Goal: Transaction & Acquisition: Purchase product/service

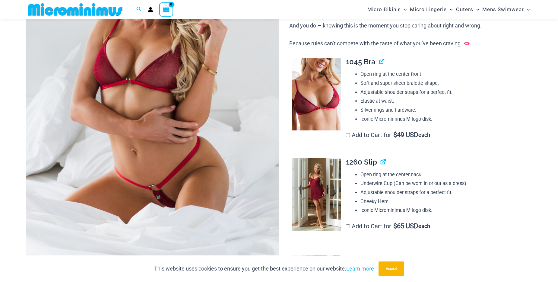
scroll to position [176, 0]
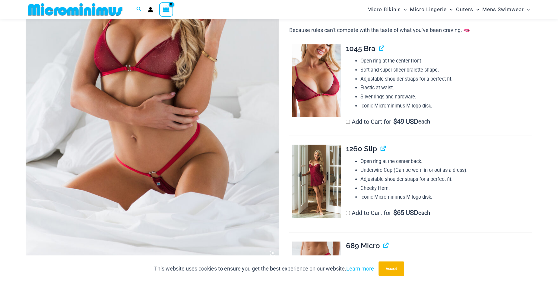
click at [239, 135] on img at bounding box center [152, 69] width 253 height 380
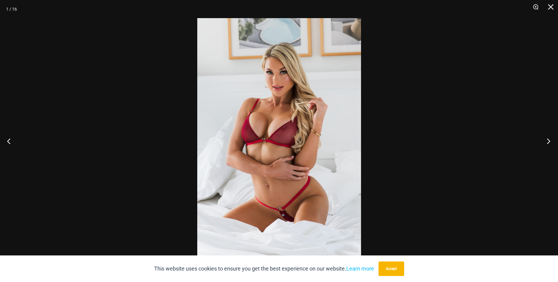
click at [550, 139] on button "Next" at bounding box center [547, 141] width 23 height 30
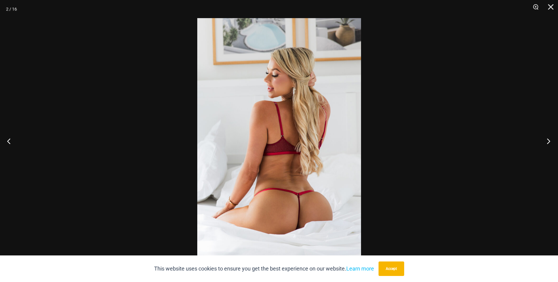
click at [550, 139] on button "Next" at bounding box center [547, 141] width 23 height 30
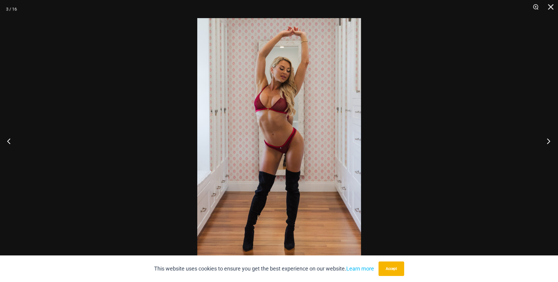
click at [550, 139] on button "Next" at bounding box center [547, 141] width 23 height 30
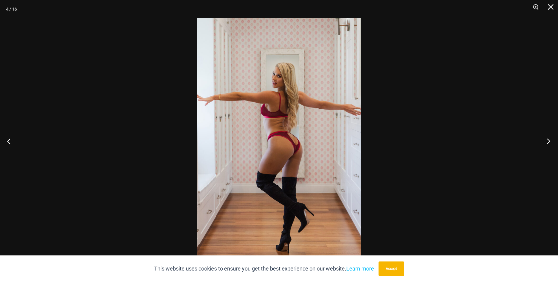
click at [550, 139] on button "Next" at bounding box center [547, 141] width 23 height 30
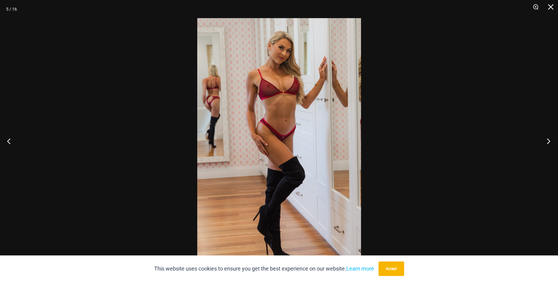
click at [550, 139] on button "Next" at bounding box center [547, 141] width 23 height 30
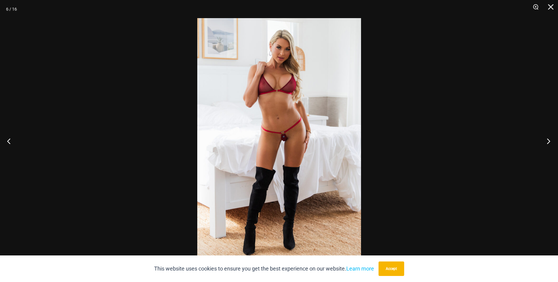
click at [550, 139] on button "Next" at bounding box center [547, 141] width 23 height 30
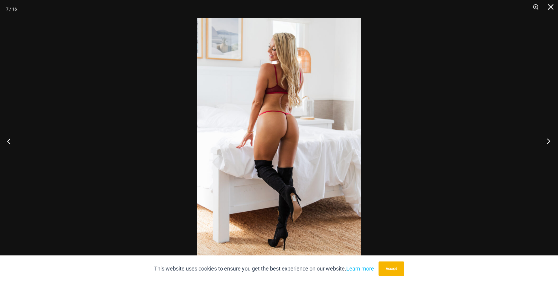
click at [550, 139] on button "Next" at bounding box center [547, 141] width 23 height 30
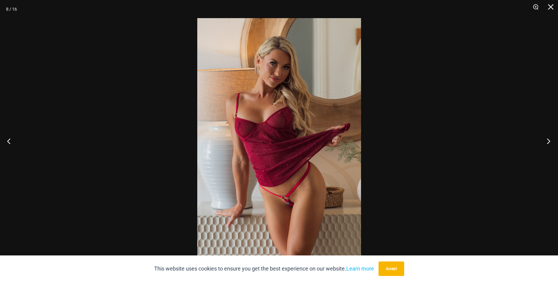
click at [550, 139] on button "Next" at bounding box center [547, 141] width 23 height 30
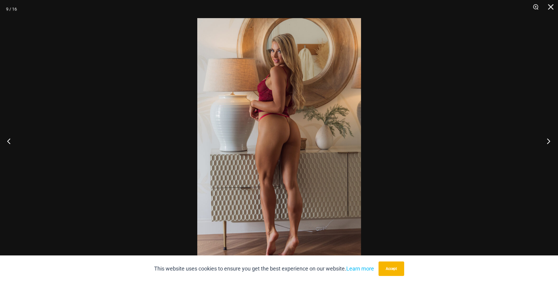
click at [550, 139] on button "Next" at bounding box center [547, 141] width 23 height 30
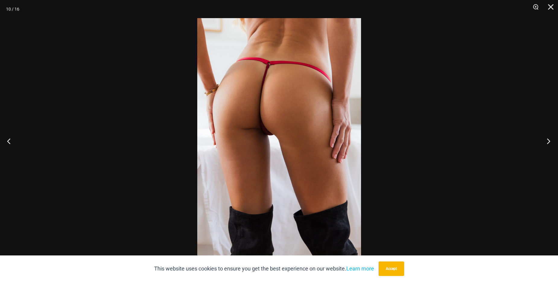
click at [550, 139] on button "Next" at bounding box center [547, 141] width 23 height 30
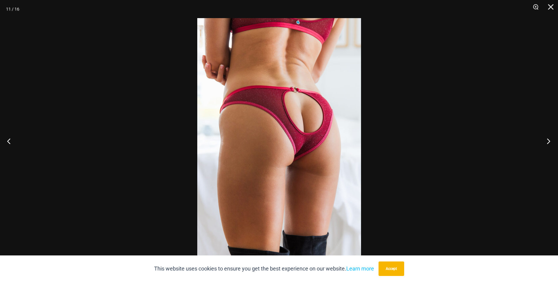
click at [550, 139] on button "Next" at bounding box center [547, 141] width 23 height 30
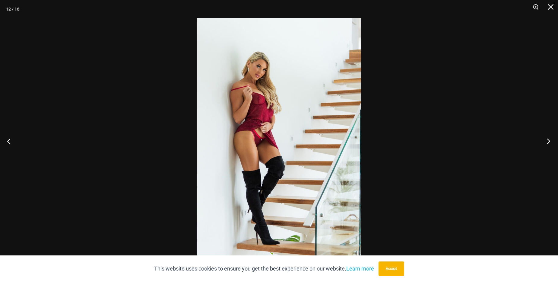
click at [550, 139] on button "Next" at bounding box center [547, 141] width 23 height 30
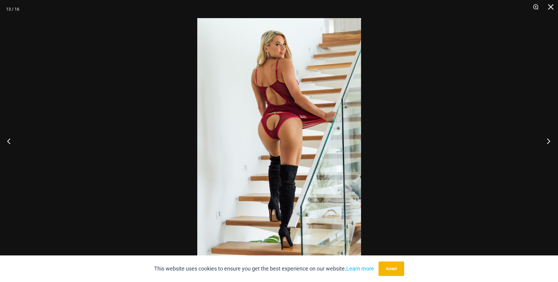
click at [550, 139] on button "Next" at bounding box center [547, 141] width 23 height 30
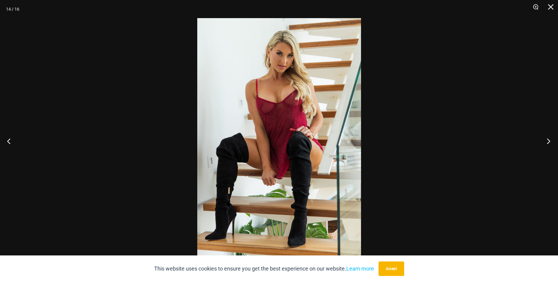
click at [550, 139] on button "Next" at bounding box center [547, 141] width 23 height 30
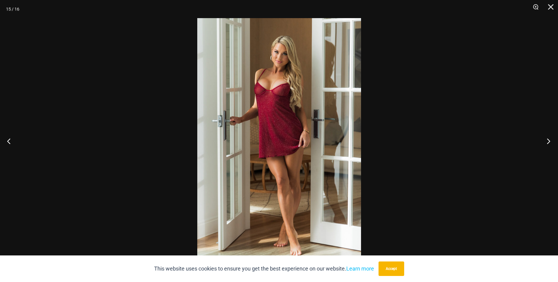
click at [550, 139] on button "Next" at bounding box center [547, 141] width 23 height 30
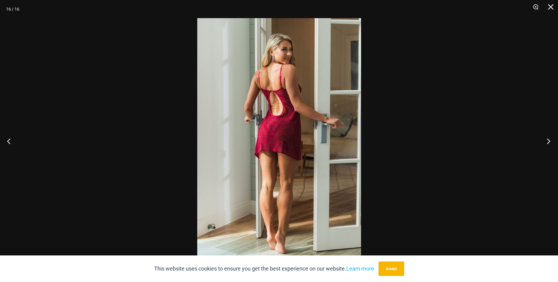
click at [550, 139] on button "Next" at bounding box center [547, 141] width 23 height 30
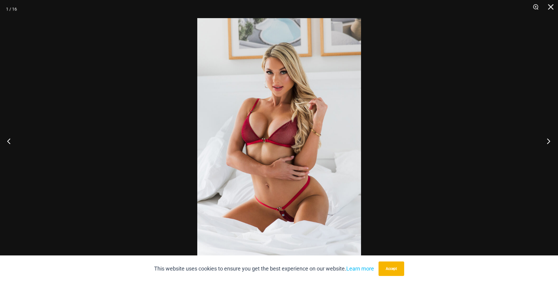
click at [550, 139] on button "Next" at bounding box center [547, 141] width 23 height 30
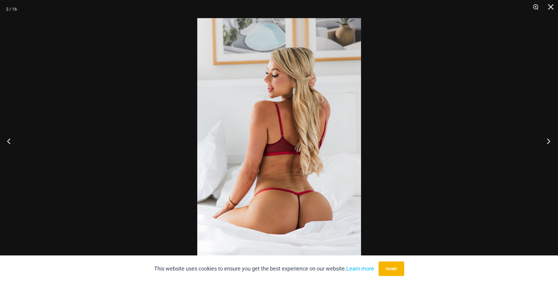
click at [550, 139] on button "Next" at bounding box center [547, 141] width 23 height 30
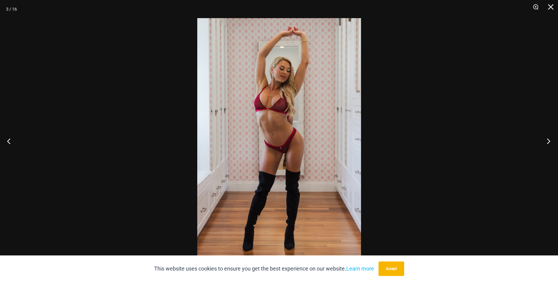
click at [550, 139] on button "Next" at bounding box center [547, 141] width 23 height 30
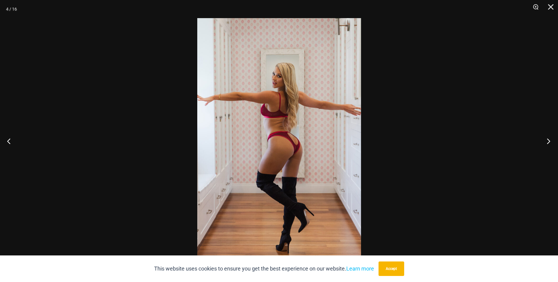
click at [550, 139] on button "Next" at bounding box center [547, 141] width 23 height 30
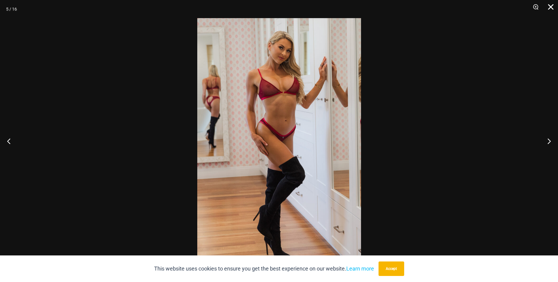
click at [551, 5] on button "Close" at bounding box center [548, 9] width 15 height 18
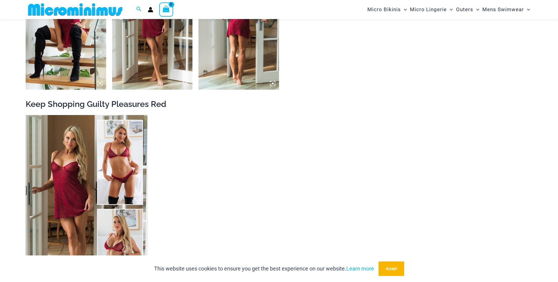
scroll to position [991, 0]
